Goal: Check status

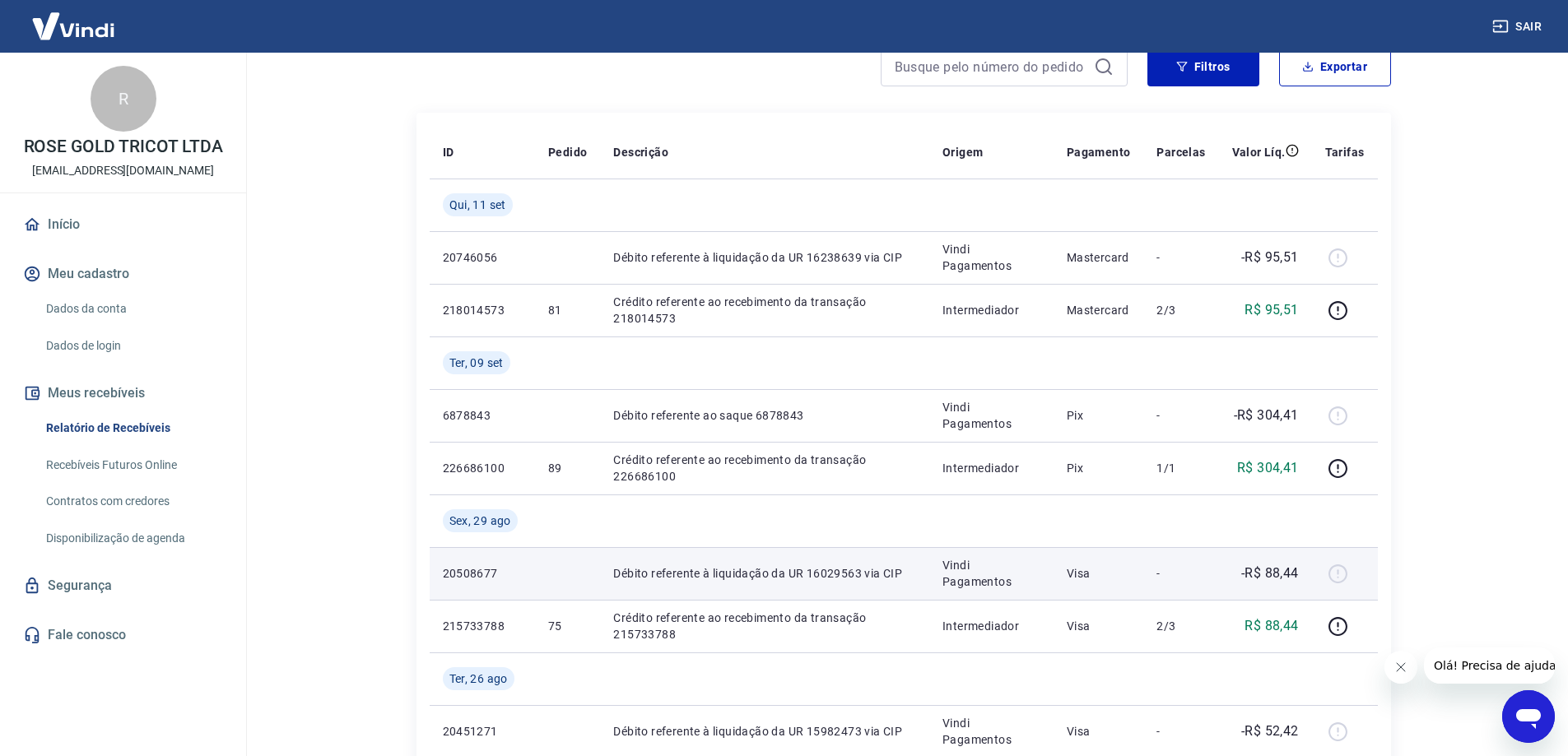
scroll to position [165, 0]
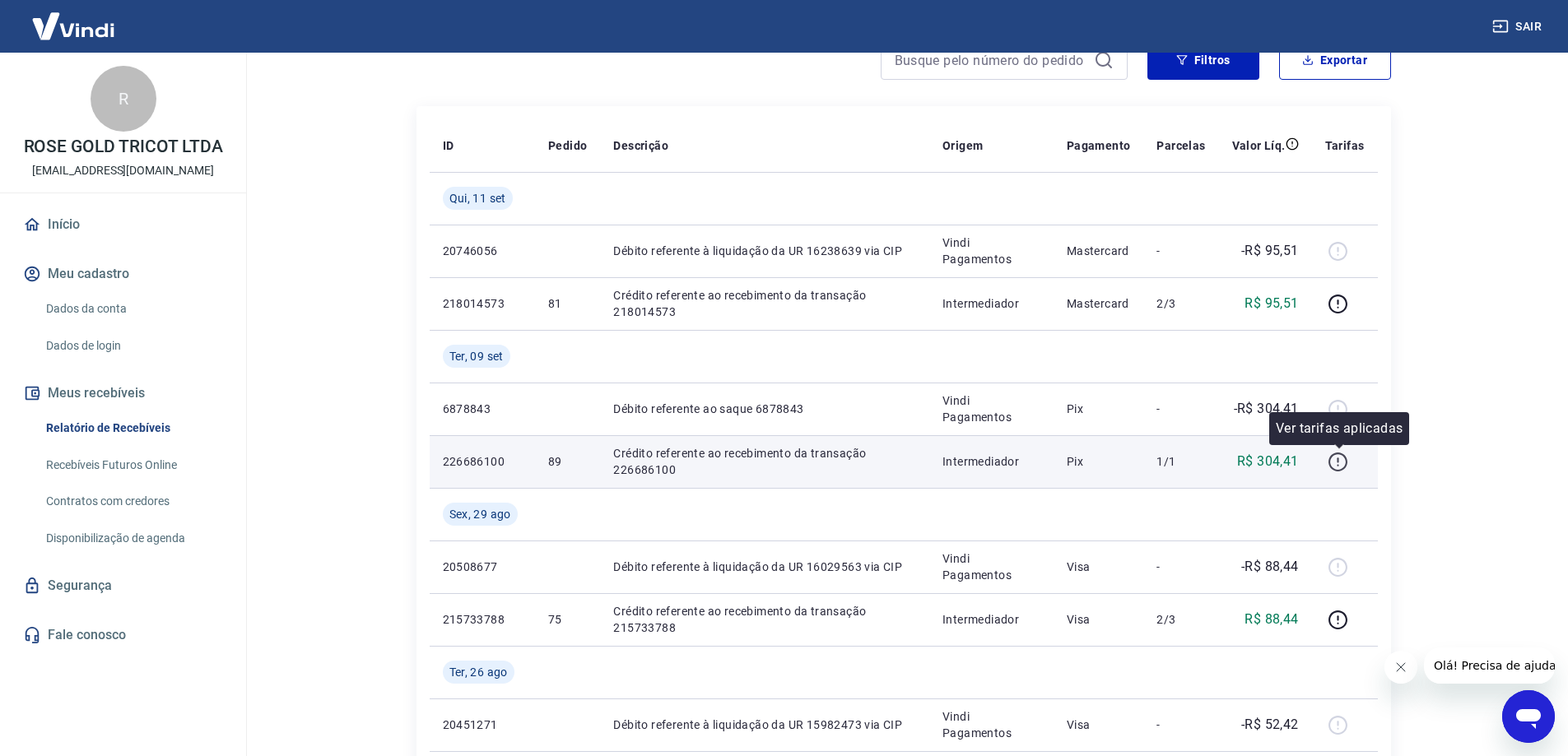
click at [1343, 464] on icon "button" at bounding box center [1338, 462] width 20 height 20
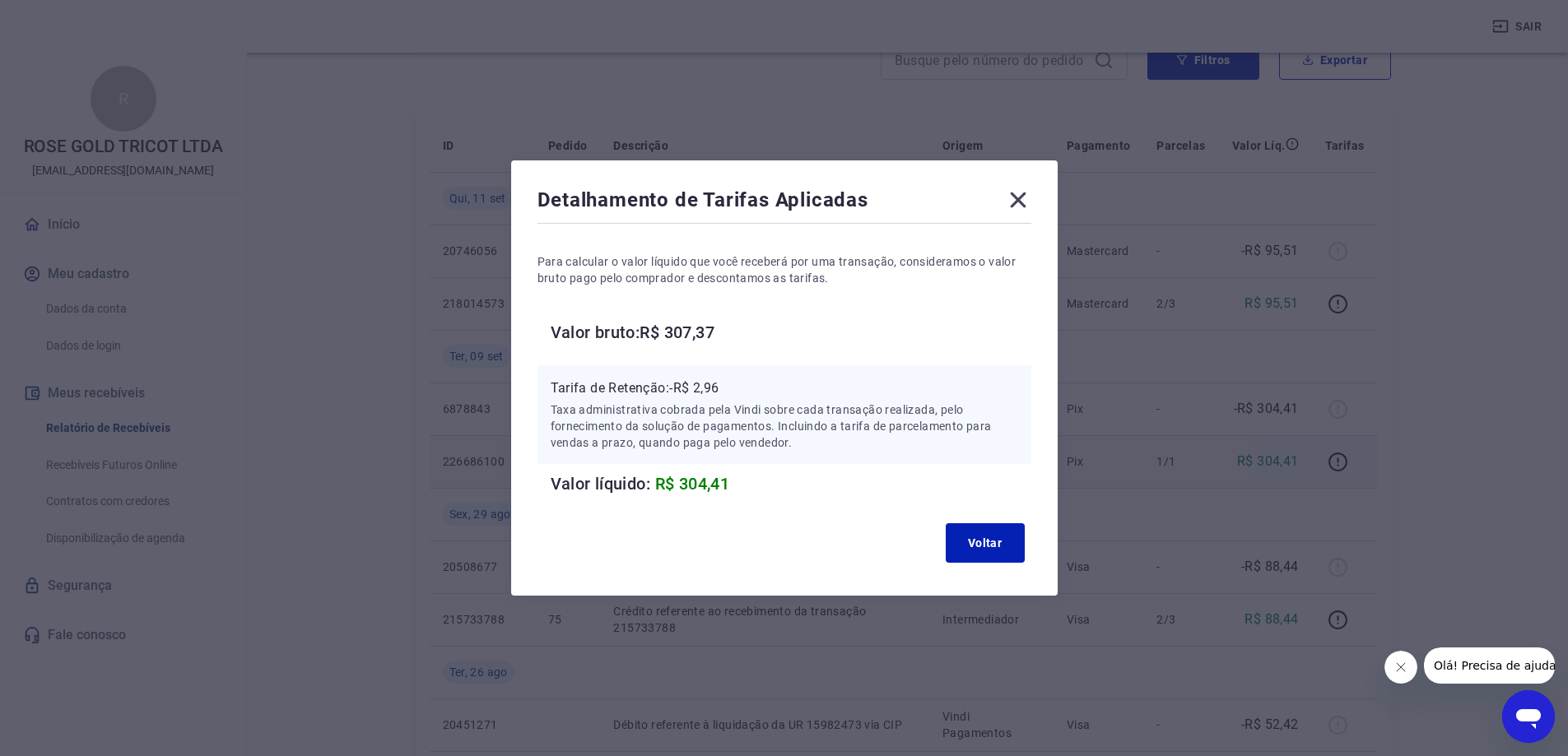
click at [1024, 204] on icon at bounding box center [1018, 200] width 27 height 27
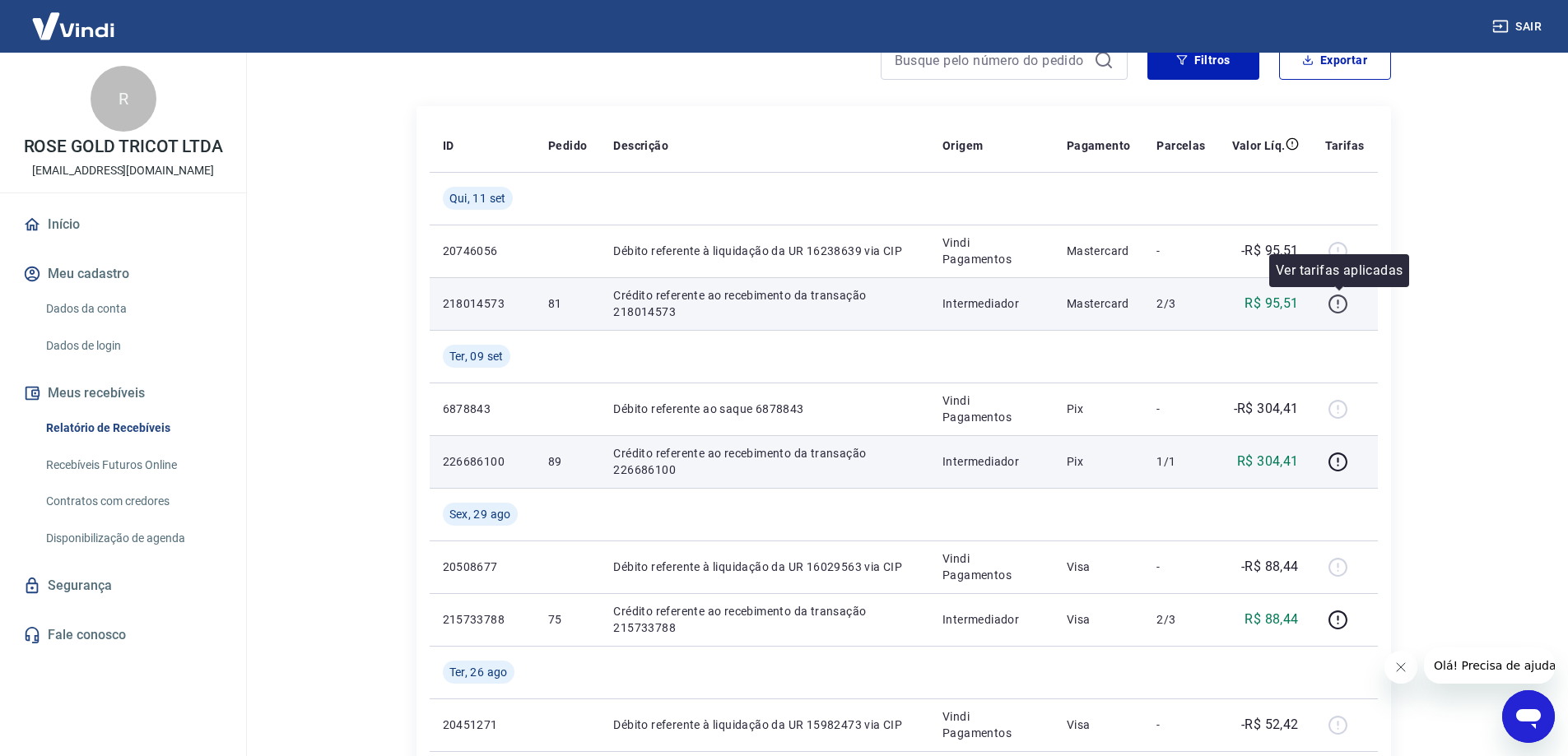
click at [1344, 304] on icon "button" at bounding box center [1338, 304] width 20 height 20
